Goal: Transaction & Acquisition: Purchase product/service

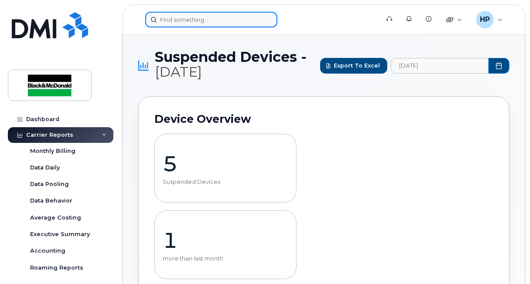
click at [169, 15] on input at bounding box center [211, 20] width 132 height 16
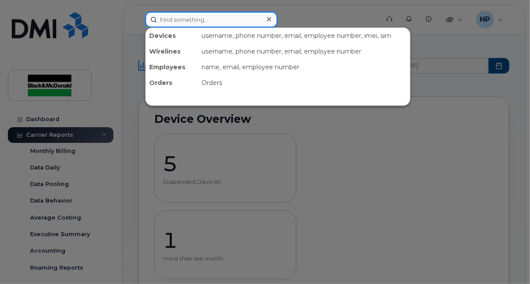
type input "Kevin"
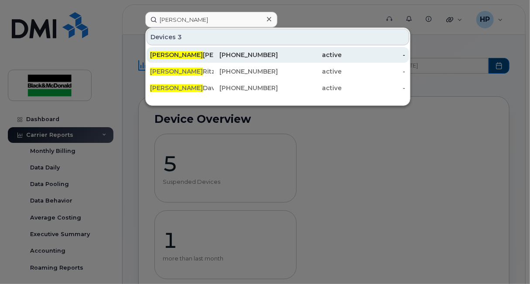
click at [191, 48] on div "Kevin clemens" at bounding box center [182, 55] width 64 height 16
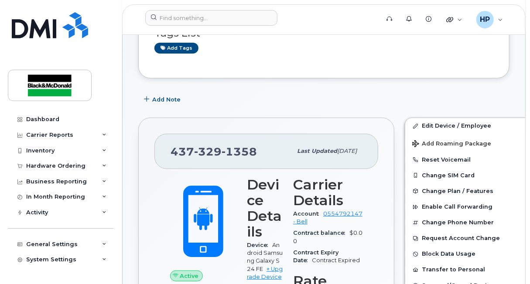
scroll to position [35, 0]
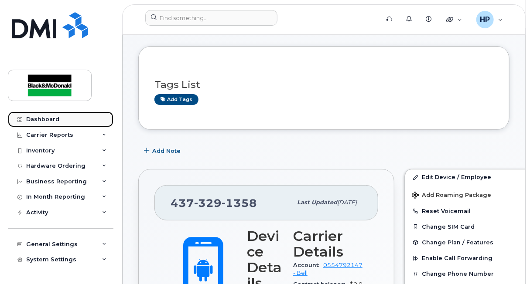
click at [37, 124] on link "Dashboard" at bounding box center [61, 120] width 106 height 16
click at [34, 121] on div "Dashboard" at bounding box center [42, 119] width 33 height 7
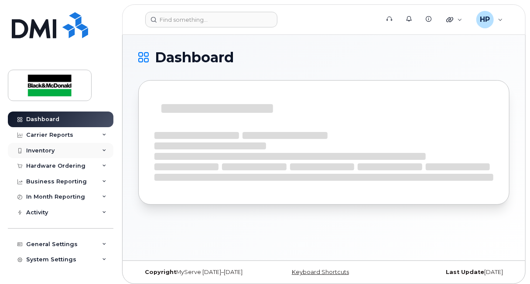
click at [55, 151] on div "Inventory" at bounding box center [61, 151] width 106 height 16
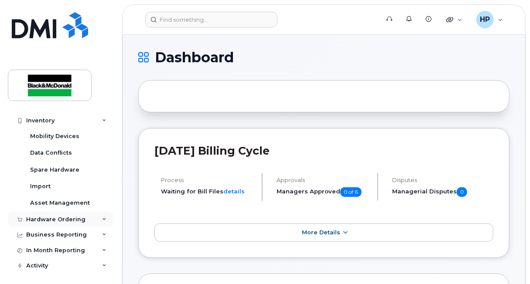
scroll to position [43, 0]
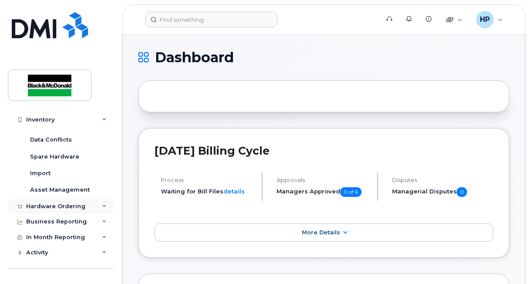
click at [70, 204] on div "Hardware Ordering" at bounding box center [55, 206] width 59 height 7
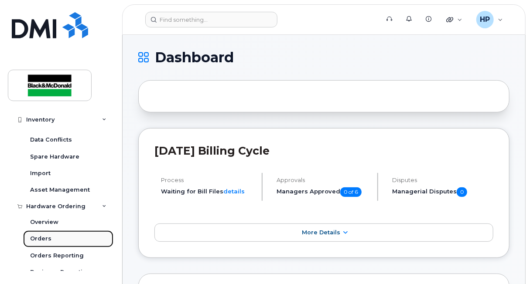
click at [51, 238] on link "Orders" at bounding box center [68, 239] width 90 height 17
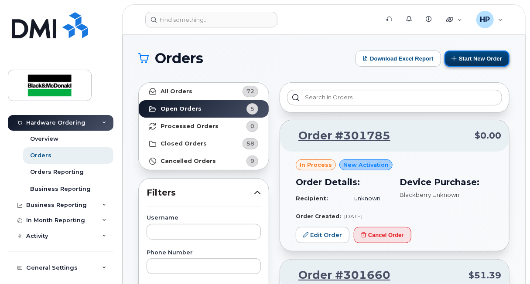
click at [478, 58] on button "Start New Order" at bounding box center [476, 59] width 65 height 16
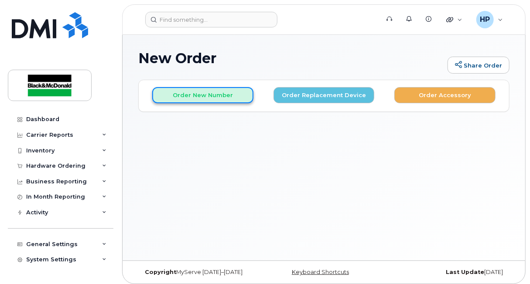
click at [188, 95] on button "Order New Number" at bounding box center [202, 95] width 101 height 16
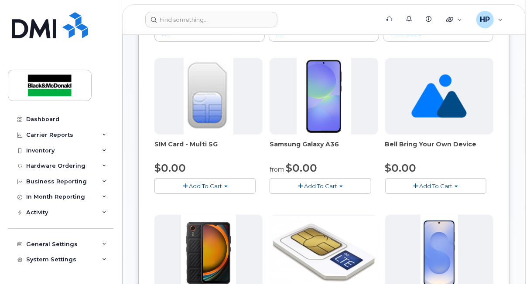
scroll to position [131, 0]
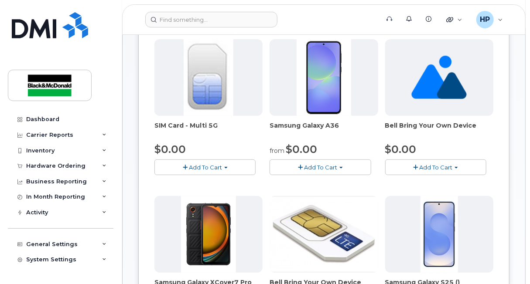
click at [198, 166] on span "Add To Cart" at bounding box center [205, 167] width 33 height 7
click at [192, 181] on link "$0.00 - New Activation" at bounding box center [198, 183] width 83 height 11
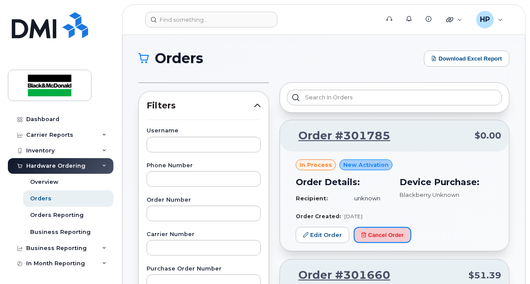
drag, startPoint x: 366, startPoint y: 235, endPoint x: 303, endPoint y: 34, distance: 211.0
click at [366, 235] on button "Cancel Order" at bounding box center [383, 235] width 58 height 16
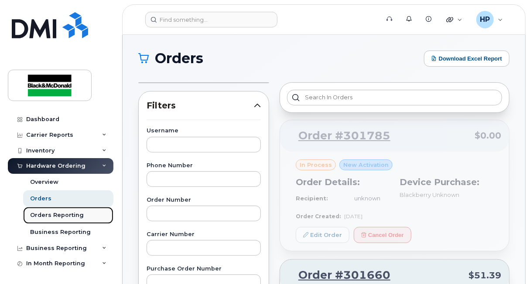
drag, startPoint x: 59, startPoint y: 216, endPoint x: 56, endPoint y: 212, distance: 5.1
click at [59, 216] on div "Orders Reporting" at bounding box center [57, 215] width 54 height 8
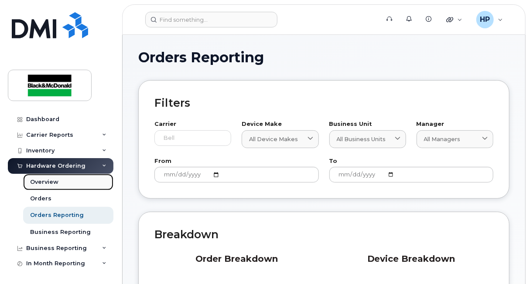
click at [47, 180] on div "Overview" at bounding box center [44, 182] width 28 height 8
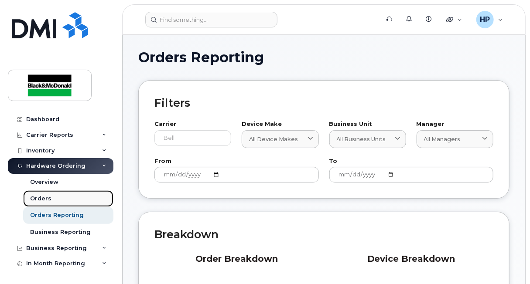
click at [41, 198] on div "Orders" at bounding box center [40, 199] width 21 height 8
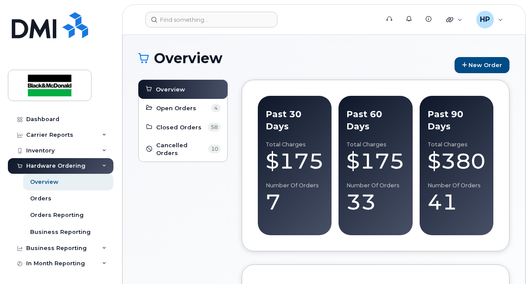
click at [458, 58] on link "New Order" at bounding box center [481, 65] width 55 height 16
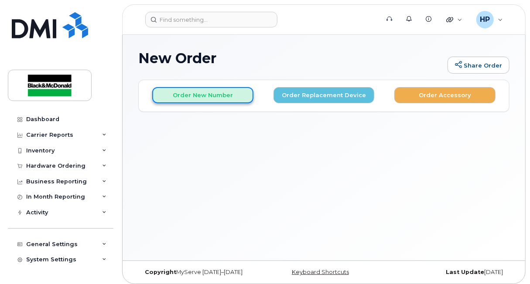
click at [191, 91] on button "Order New Number" at bounding box center [202, 95] width 101 height 16
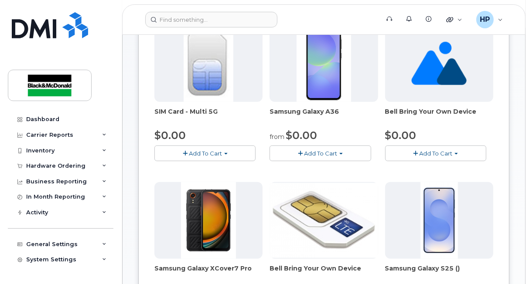
scroll to position [174, 0]
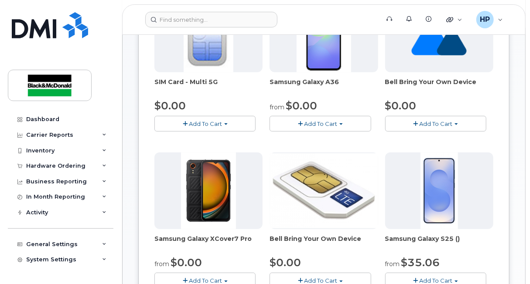
click at [326, 124] on span "Add To Cart" at bounding box center [320, 123] width 33 height 7
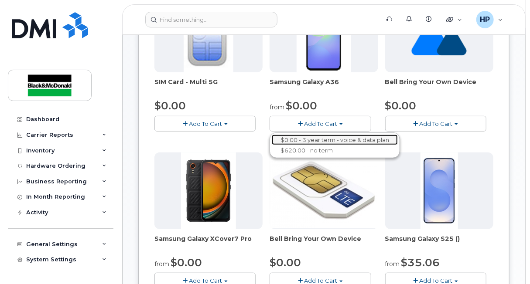
click at [302, 137] on link "$0.00 - 3 year term - voice & data plan" at bounding box center [335, 140] width 126 height 11
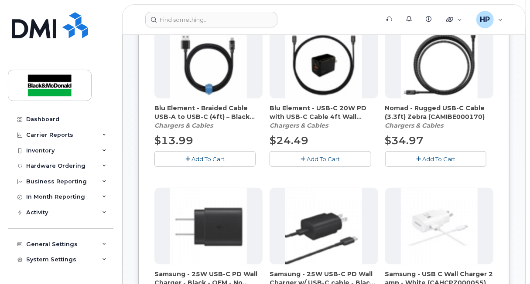
click at [315, 160] on span "Add To Cart" at bounding box center [322, 159] width 33 height 7
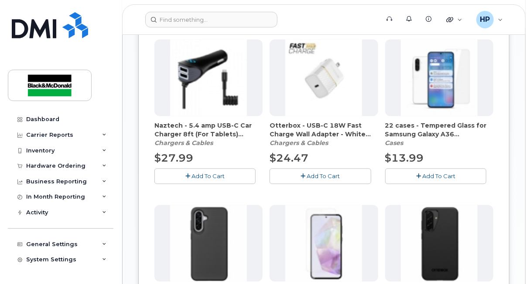
scroll to position [785, 0]
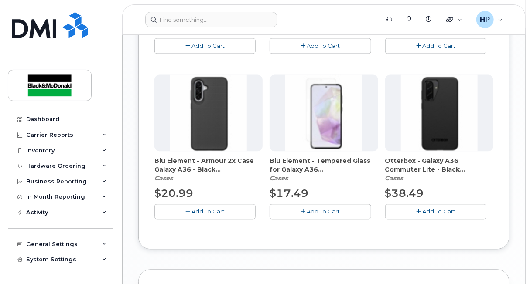
click at [204, 208] on span "Add To Cart" at bounding box center [207, 211] width 33 height 7
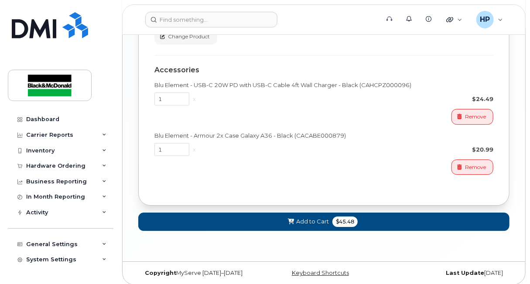
scroll to position [1121, 0]
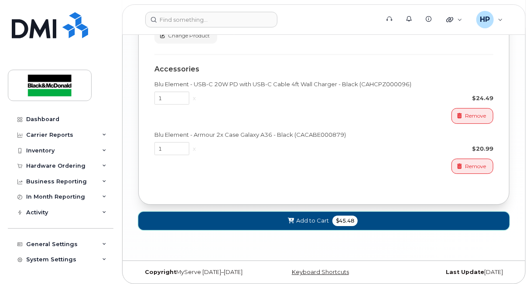
click at [312, 221] on span "Add to Cart" at bounding box center [312, 221] width 33 height 8
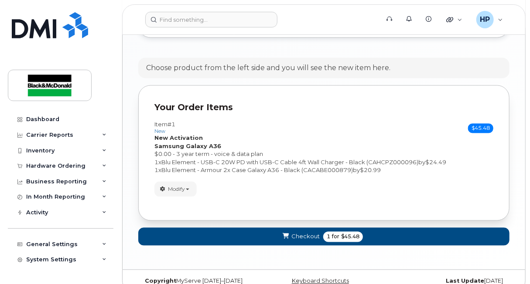
scroll to position [650, 0]
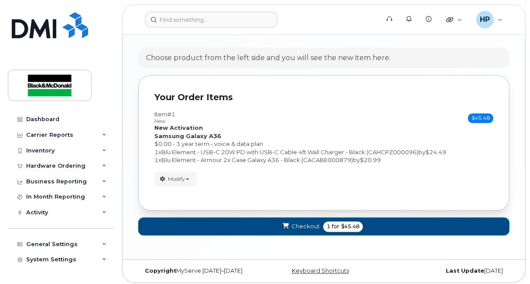
click at [299, 227] on span "Checkout" at bounding box center [305, 227] width 28 height 8
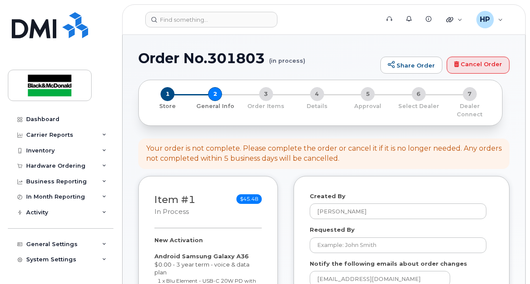
select select
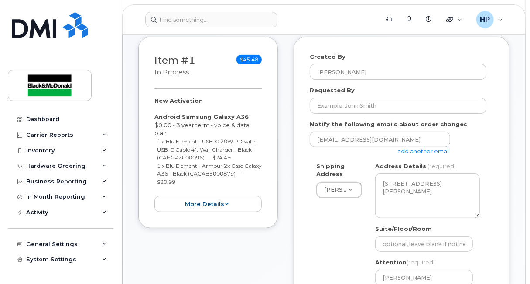
scroll to position [87, 0]
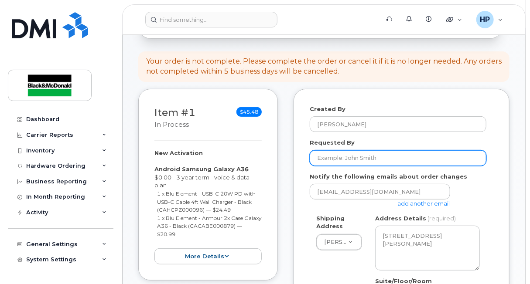
click at [348, 157] on input "Requested By" at bounding box center [398, 158] width 177 height 16
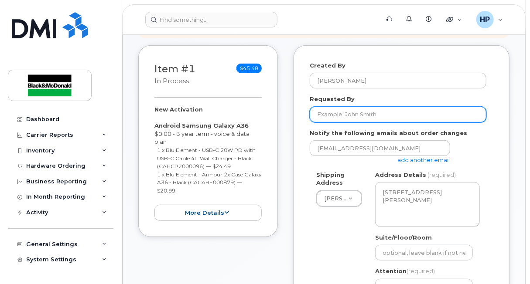
scroll to position [174, 0]
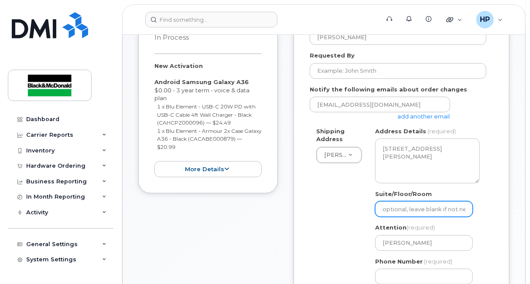
click at [399, 212] on input "Suite/Floor/Room" at bounding box center [424, 209] width 98 height 16
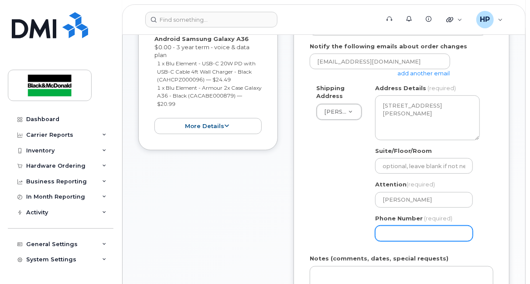
click at [382, 231] on input "Phone Number" at bounding box center [424, 234] width 98 height 16
type input "4163646169"
select select
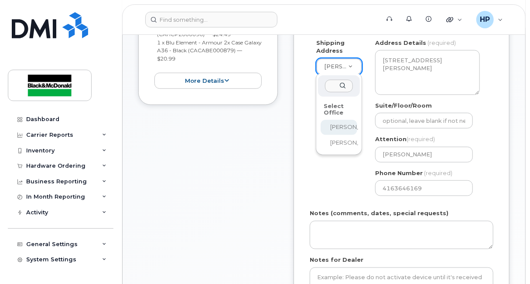
scroll to position [305, 0]
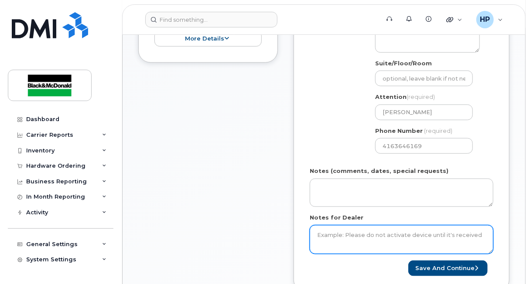
click at [363, 237] on textarea "Notes for Dealer" at bounding box center [402, 239] width 184 height 29
click at [423, 235] on textarea "New Number and area code must be 705" at bounding box center [402, 239] width 184 height 29
type textarea "New Number and area code must be 705"
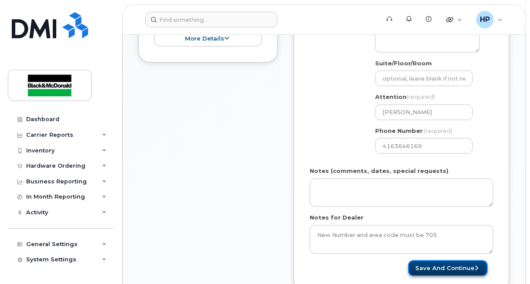
click at [448, 265] on button "Save and Continue" at bounding box center [447, 269] width 79 height 16
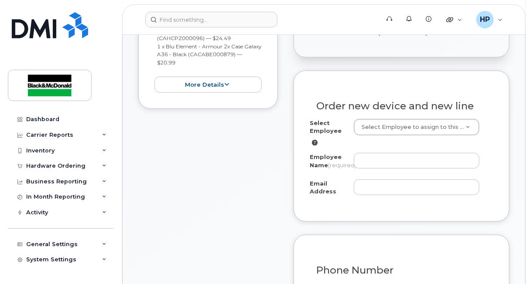
scroll to position [262, 0]
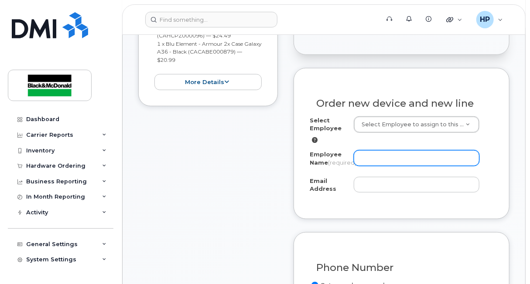
click at [361, 161] on input "Employee Name (required)" at bounding box center [417, 158] width 126 height 16
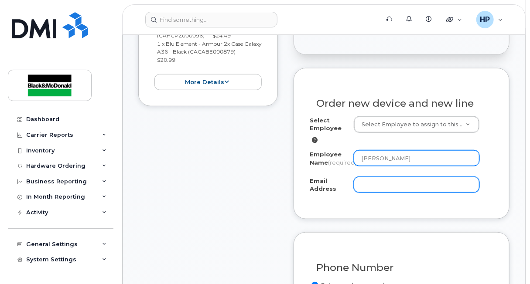
type input "Dennis Monague"
click at [384, 187] on input "Email Address" at bounding box center [417, 185] width 126 height 16
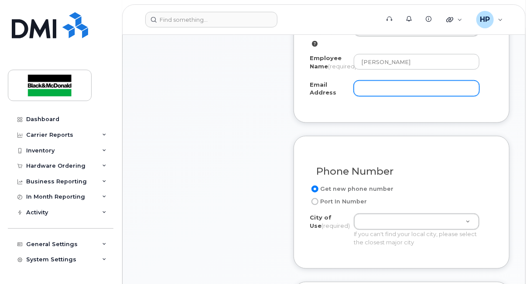
scroll to position [436, 0]
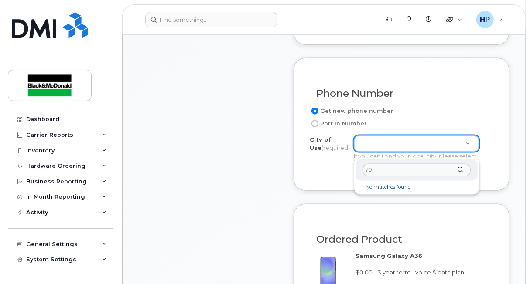
type input "7"
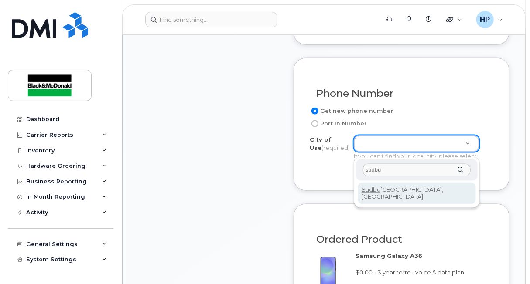
type input "sudbu"
type input "4878"
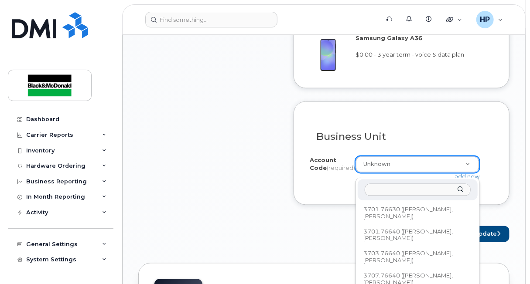
scroll to position [411, 0]
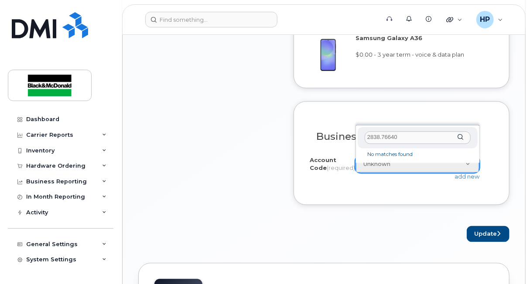
click at [462, 140] on input "2838.76640" at bounding box center [417, 138] width 106 height 13
type input "2"
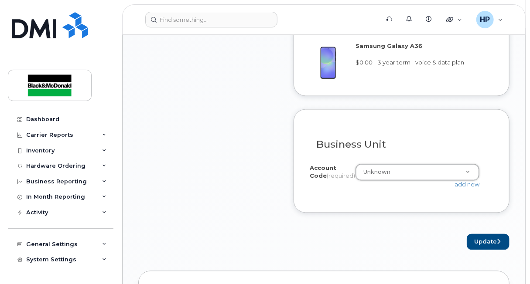
scroll to position [666, 0]
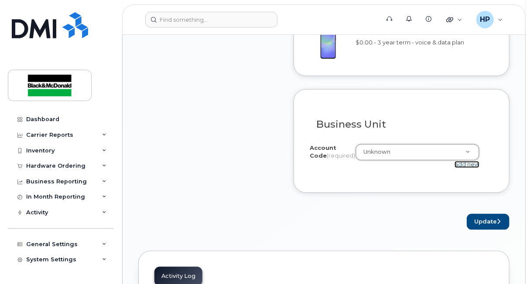
click at [461, 168] on link "add new" at bounding box center [466, 164] width 25 height 7
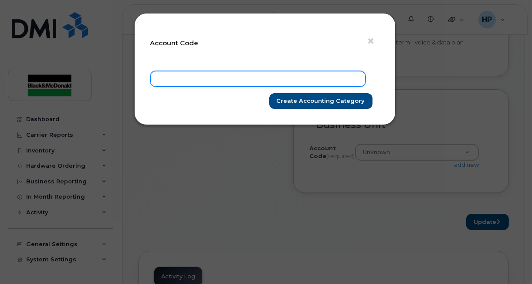
click at [205, 82] on input "text" at bounding box center [257, 79] width 215 height 16
type input "2838.76640"
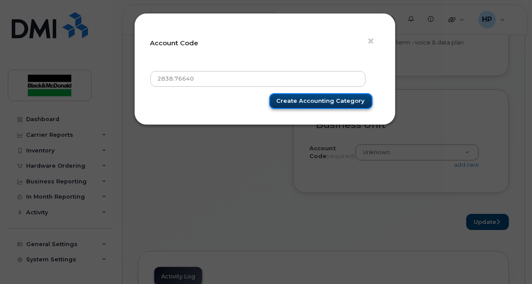
click at [322, 106] on input "Create Accounting category" at bounding box center [320, 101] width 103 height 16
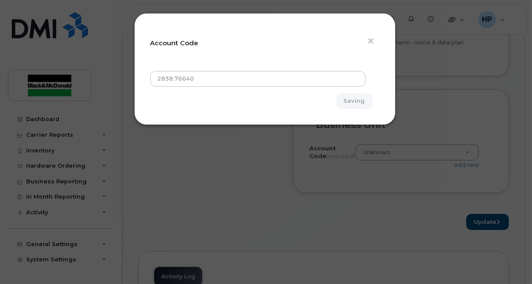
type input "Create Accounting category"
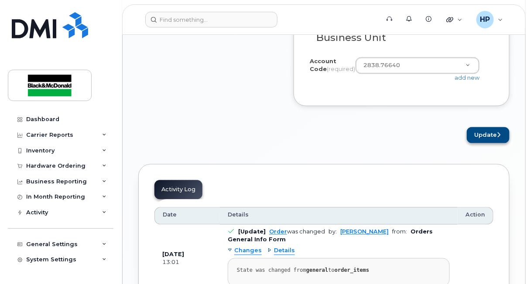
scroll to position [754, 0]
click at [485, 143] on button "Update" at bounding box center [488, 134] width 43 height 16
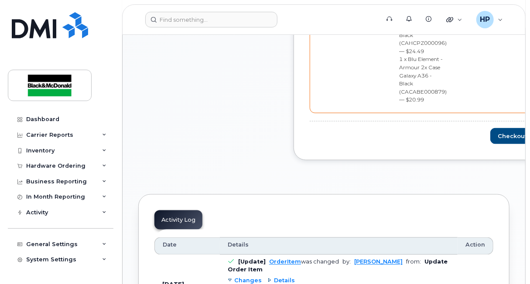
scroll to position [523, 0]
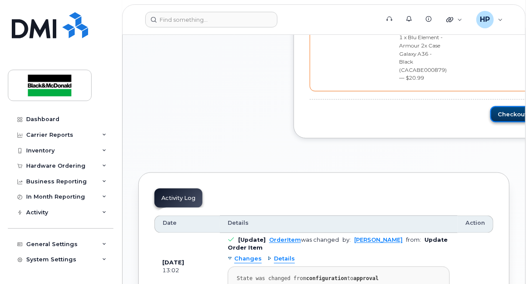
click at [490, 116] on button "Checkout" at bounding box center [514, 114] width 49 height 16
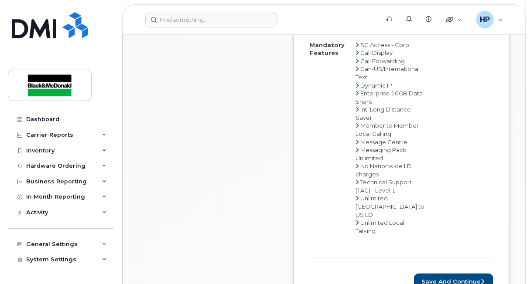
scroll to position [392, 0]
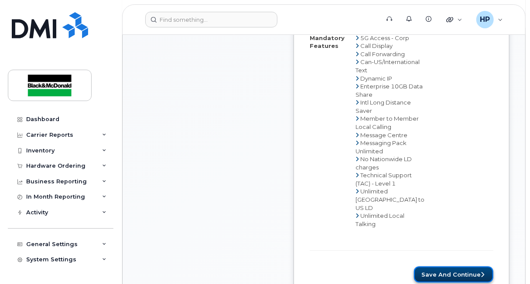
click at [447, 267] on button "Save and Continue" at bounding box center [453, 275] width 79 height 16
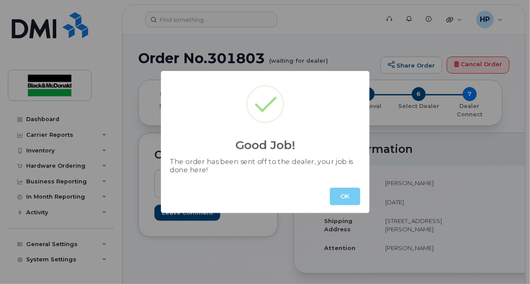
click at [341, 193] on button "OK" at bounding box center [345, 196] width 31 height 17
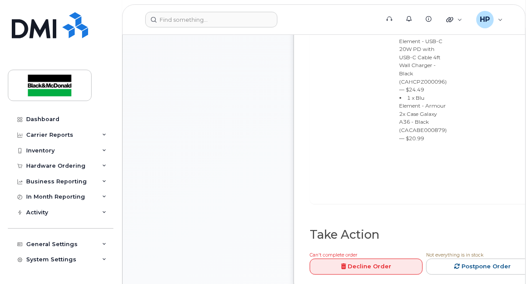
scroll to position [523, 0]
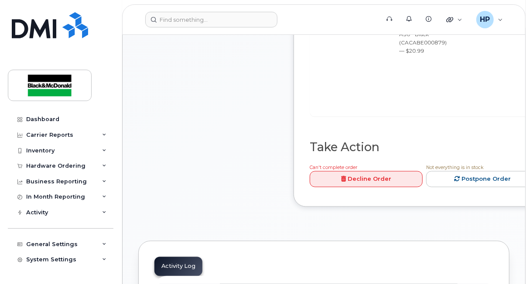
click at [84, 168] on div "Hardware Ordering" at bounding box center [61, 166] width 106 height 16
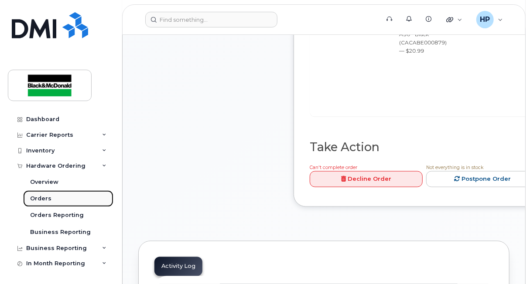
click at [45, 202] on div "Orders" at bounding box center [40, 199] width 21 height 8
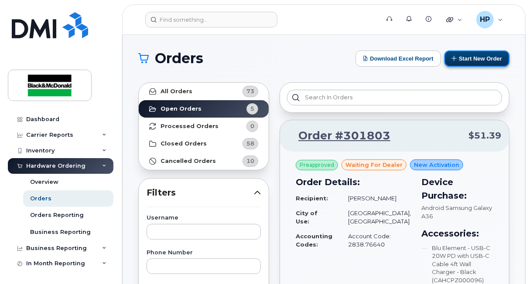
click at [462, 56] on button "Start New Order" at bounding box center [476, 59] width 65 height 16
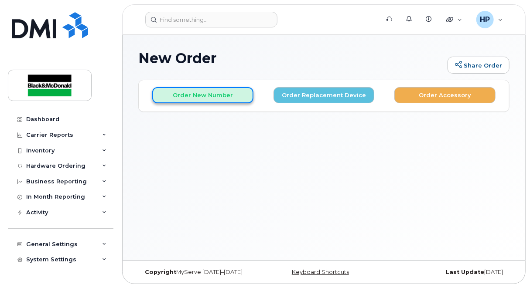
click at [191, 95] on button "Order New Number" at bounding box center [202, 95] width 101 height 16
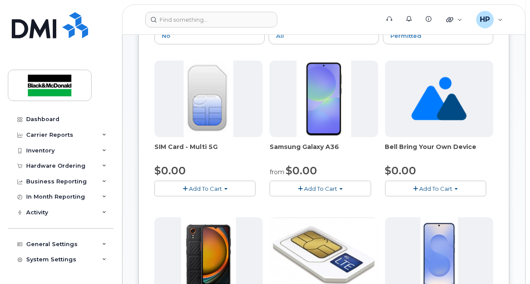
scroll to position [131, 0]
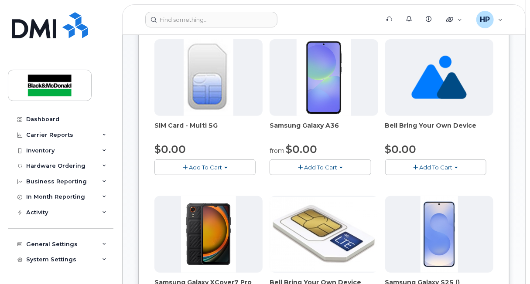
click at [319, 171] on button "Add To Cart" at bounding box center [319, 167] width 101 height 15
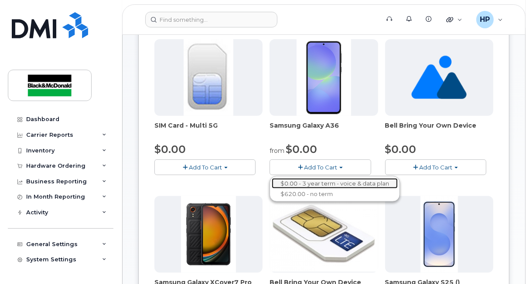
click at [314, 184] on link "$0.00 - 3 year term - voice & data plan" at bounding box center [335, 183] width 126 height 11
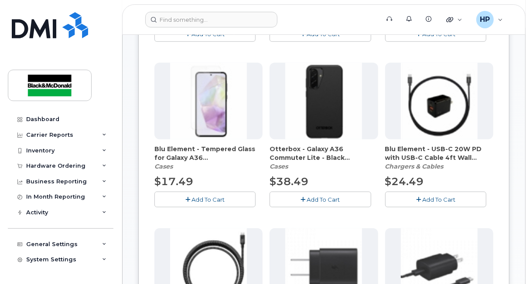
scroll to position [305, 0]
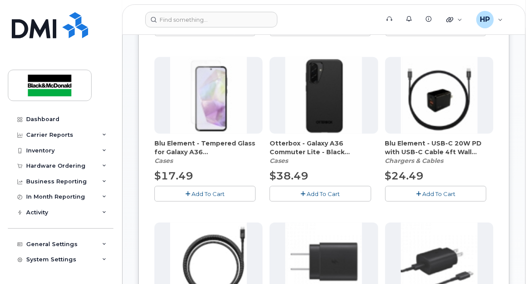
click at [422, 187] on button "Add To Cart" at bounding box center [435, 193] width 101 height 15
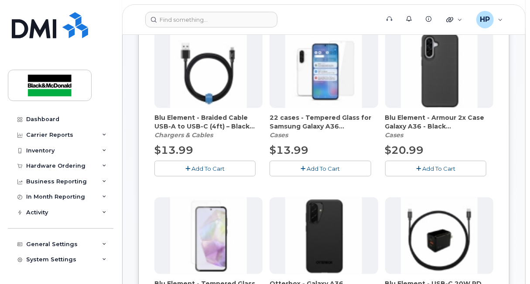
scroll to position [112, 0]
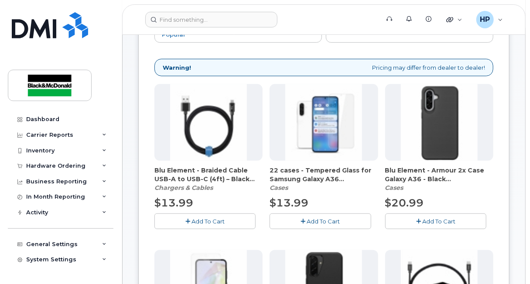
click at [437, 218] on span "Add To Cart" at bounding box center [438, 221] width 33 height 7
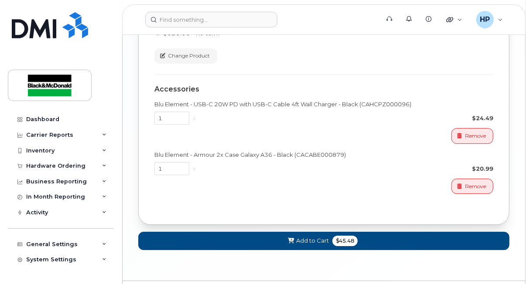
scroll to position [1115, 0]
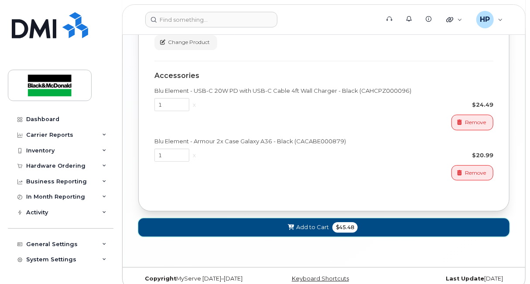
click at [309, 225] on span "Add to Cart" at bounding box center [312, 227] width 33 height 8
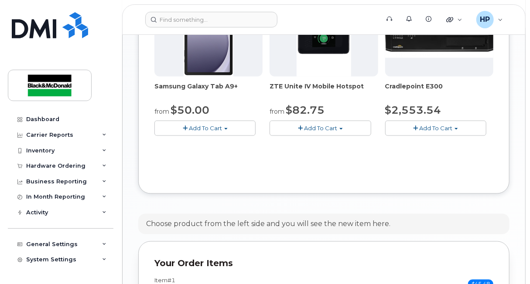
scroll to position [650, 0]
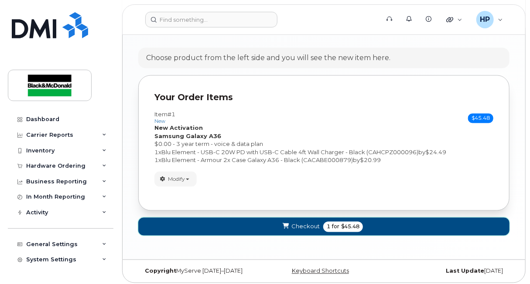
click at [308, 223] on span "Checkout" at bounding box center [305, 227] width 28 height 8
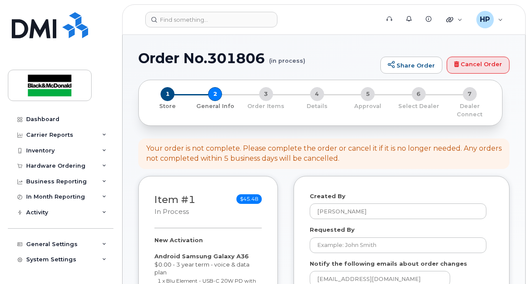
select select
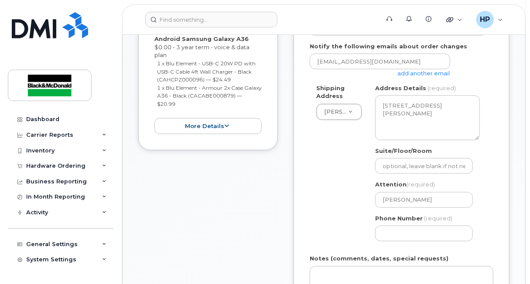
scroll to position [218, 0]
click at [391, 233] on input "Phone Number" at bounding box center [424, 234] width 98 height 16
type input "4163646169"
select select
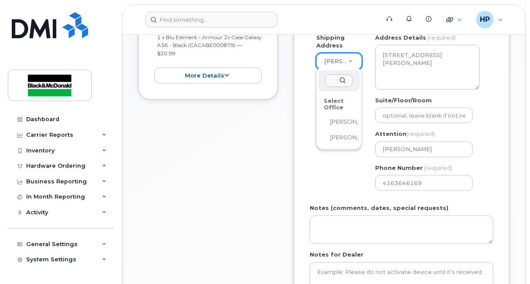
scroll to position [305, 0]
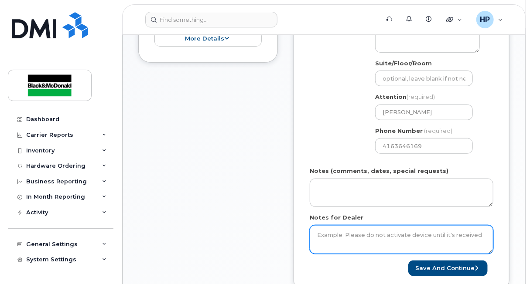
click at [348, 228] on textarea "Notes for Dealer" at bounding box center [402, 239] width 184 height 29
type textarea "New phone and line BU4138"
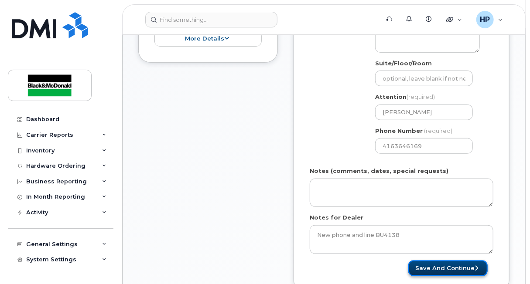
click at [456, 264] on button "Save and Continue" at bounding box center [447, 269] width 79 height 16
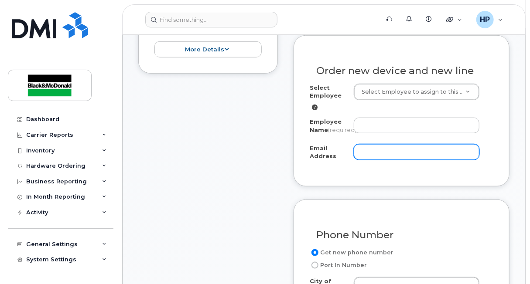
scroll to position [327, 0]
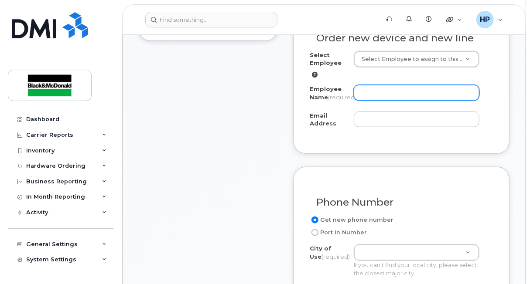
click at [384, 90] on input "Employee Name (required)" at bounding box center [417, 93] width 126 height 16
type input "j"
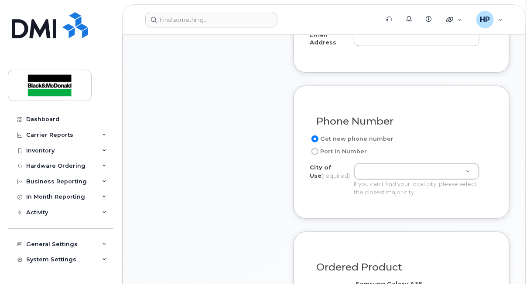
scroll to position [415, 0]
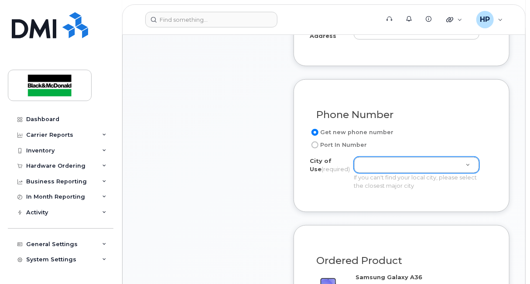
type input "[PERSON_NAME]"
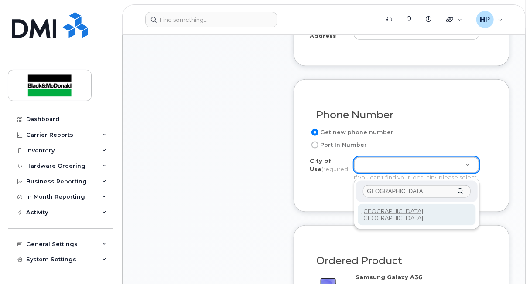
type input "toronto"
type input "4934"
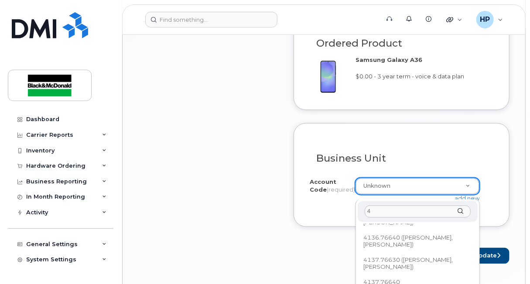
scroll to position [0, 0]
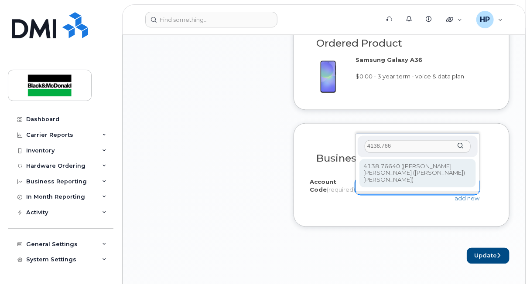
type input "4138.766"
select select "4138.76640"
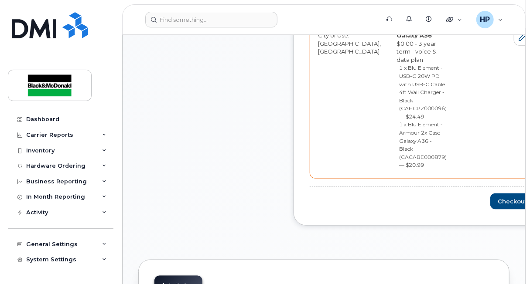
scroll to position [523, 0]
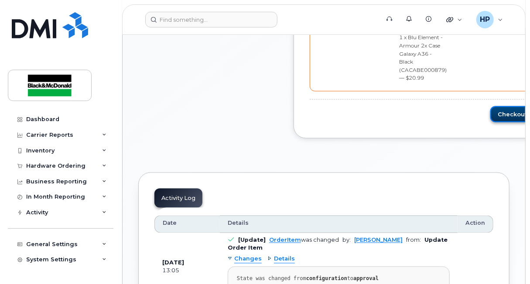
click at [490, 119] on button "Checkout" at bounding box center [514, 114] width 49 height 16
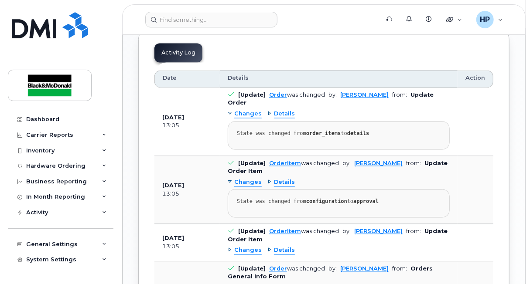
scroll to position [523, 0]
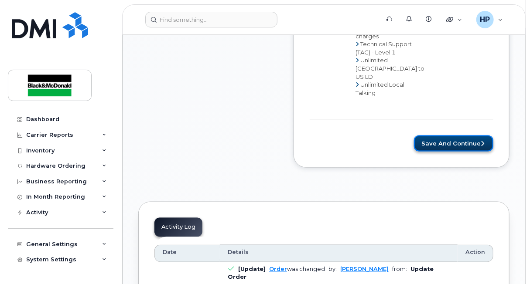
click at [474, 138] on button "Save and Continue" at bounding box center [453, 144] width 79 height 16
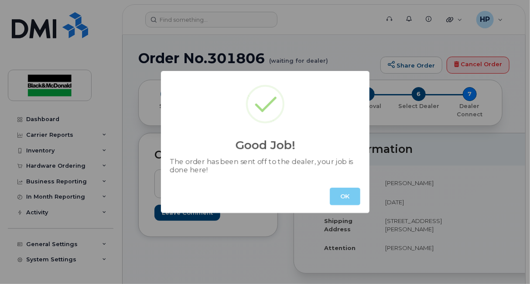
click at [342, 194] on button "OK" at bounding box center [345, 196] width 31 height 17
